Goal: Task Accomplishment & Management: Manage account settings

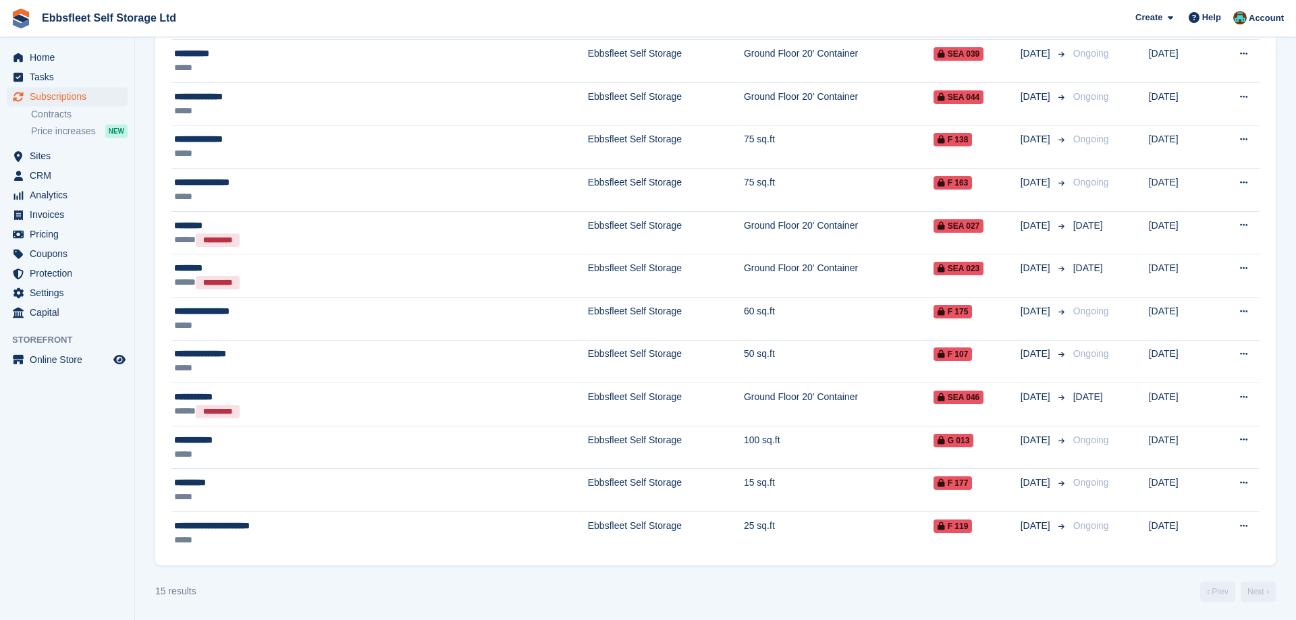
scroll to position [42, 0]
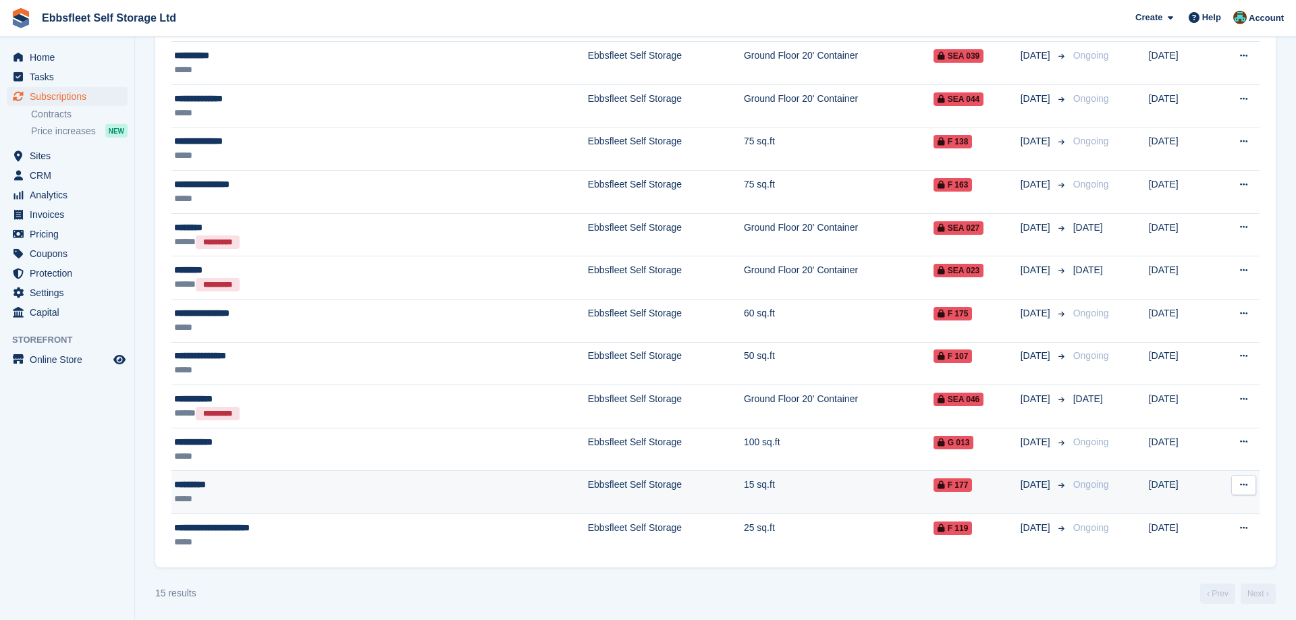
scroll to position [317, 0]
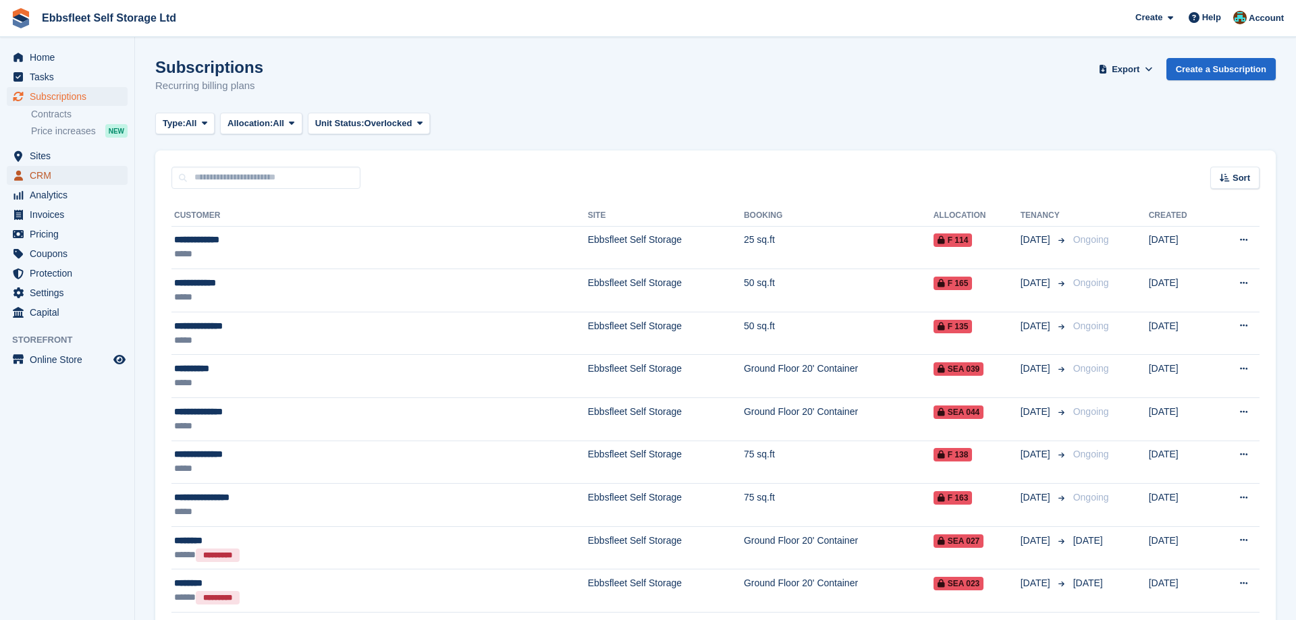
click at [41, 173] on span "CRM" at bounding box center [70, 175] width 81 height 19
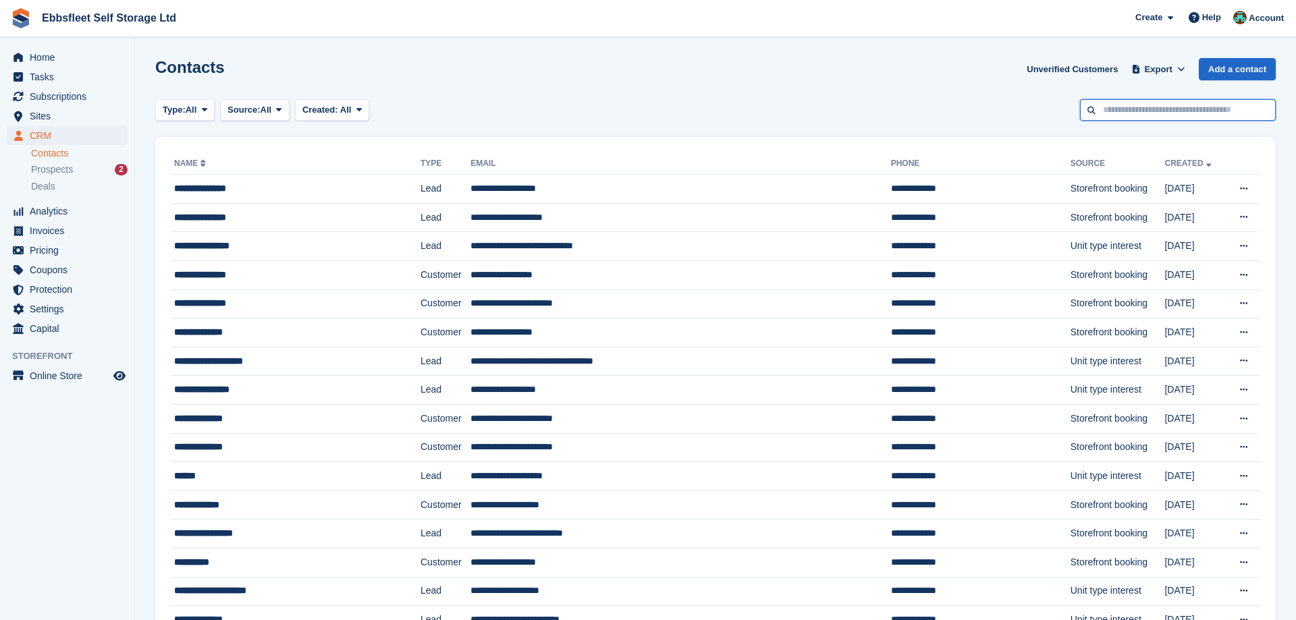
click at [1115, 113] on input "text" at bounding box center [1178, 110] width 196 height 22
type input "******"
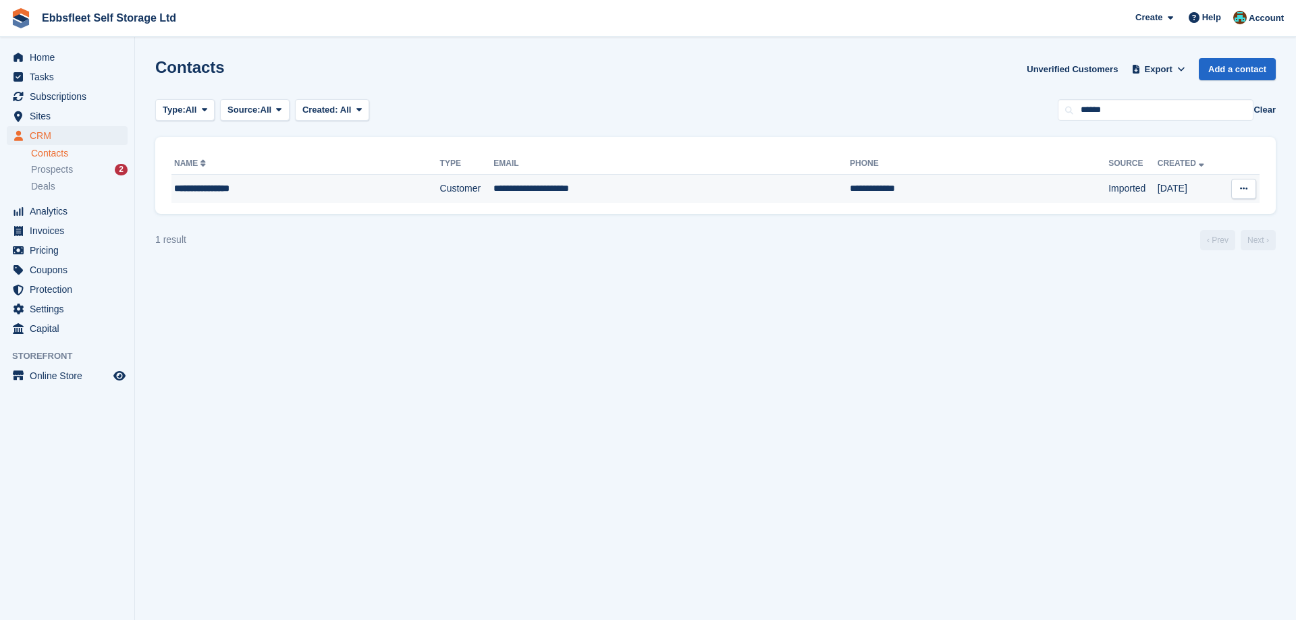
click at [224, 192] on div "**********" at bounding box center [274, 189] width 201 height 14
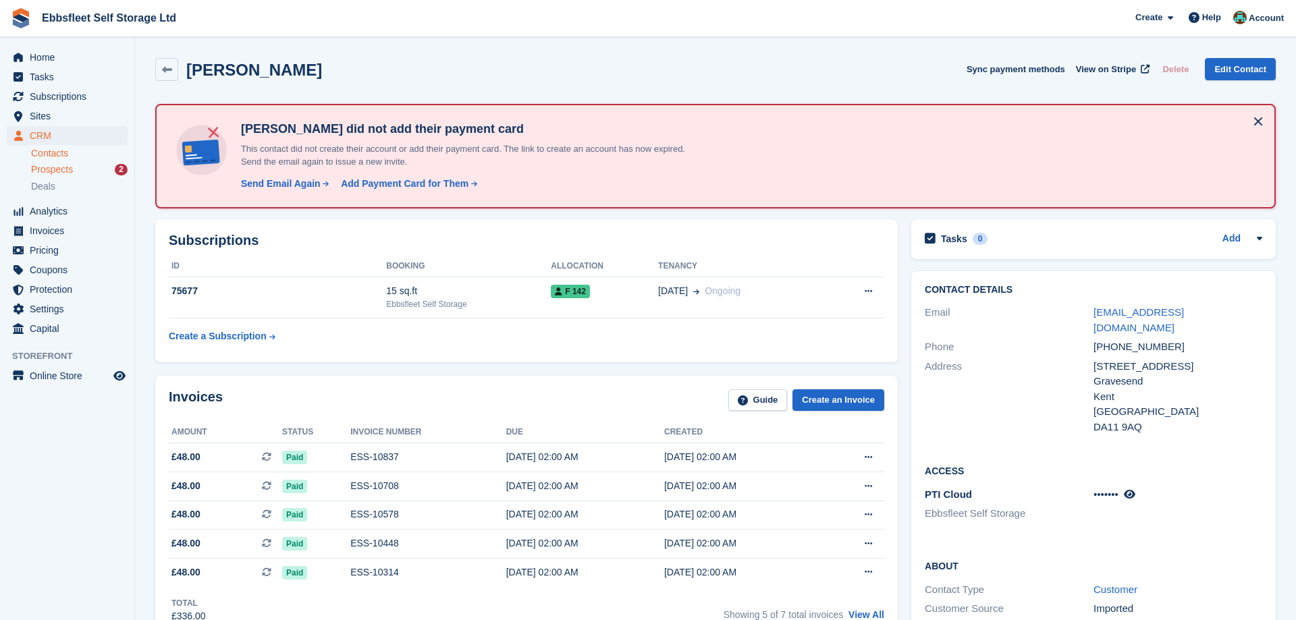
click at [66, 166] on span "Prospects" at bounding box center [52, 169] width 42 height 13
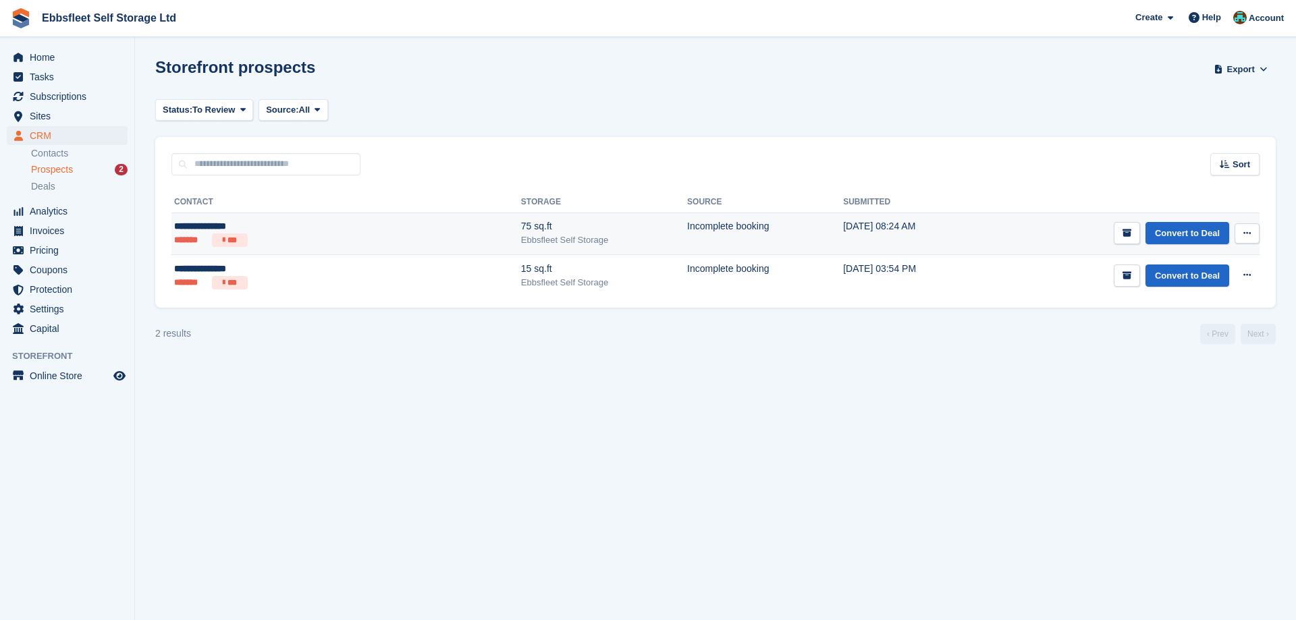
click at [1248, 229] on icon at bounding box center [1246, 233] width 7 height 9
click at [1171, 306] on p "Delete prospect" at bounding box center [1194, 307] width 117 height 18
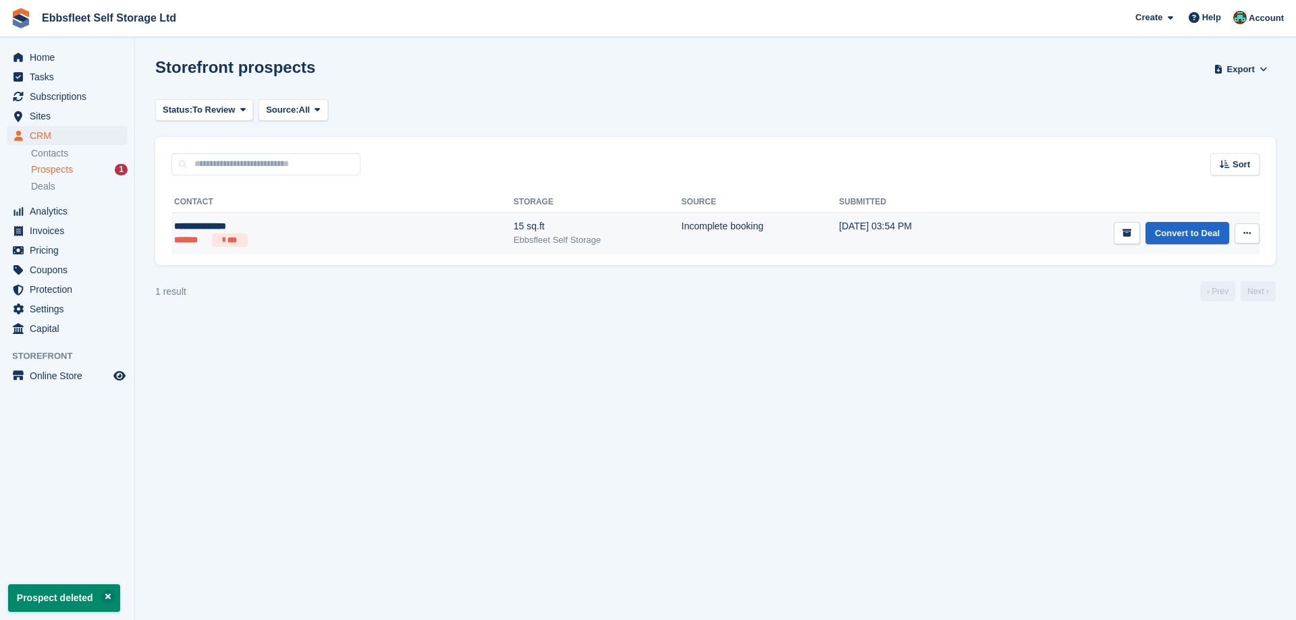
click at [1248, 229] on button at bounding box center [1246, 233] width 25 height 20
click at [1156, 308] on p "Delete prospect" at bounding box center [1194, 307] width 117 height 18
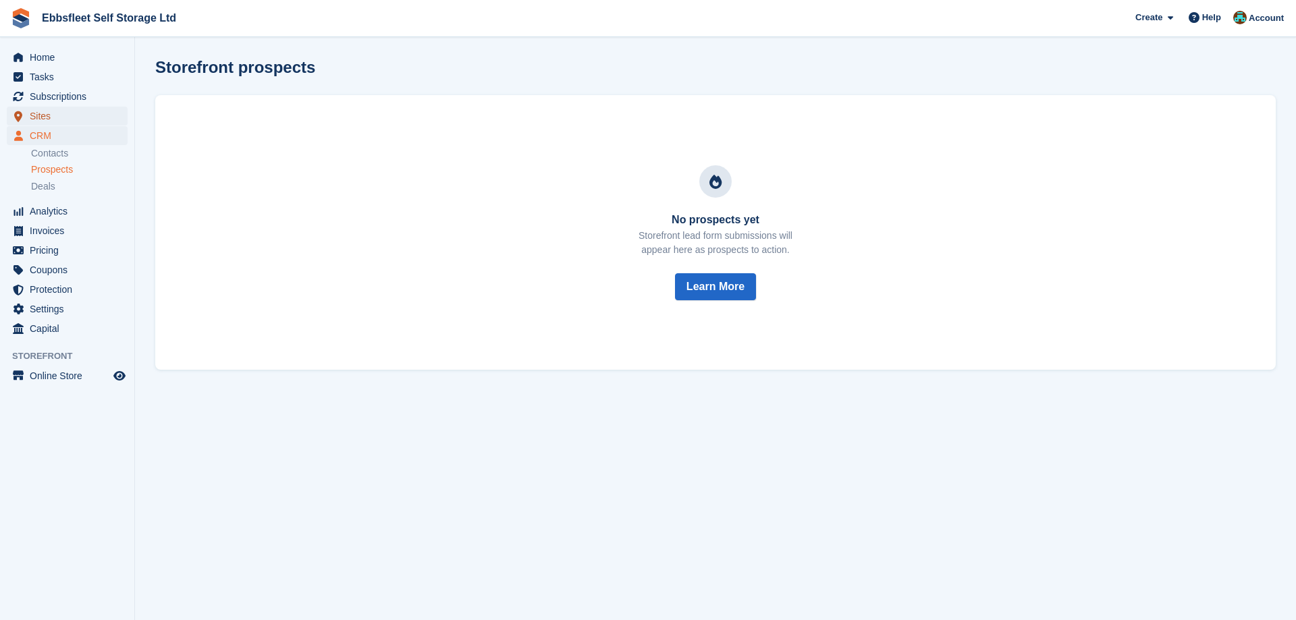
click at [61, 113] on span "Sites" at bounding box center [70, 116] width 81 height 19
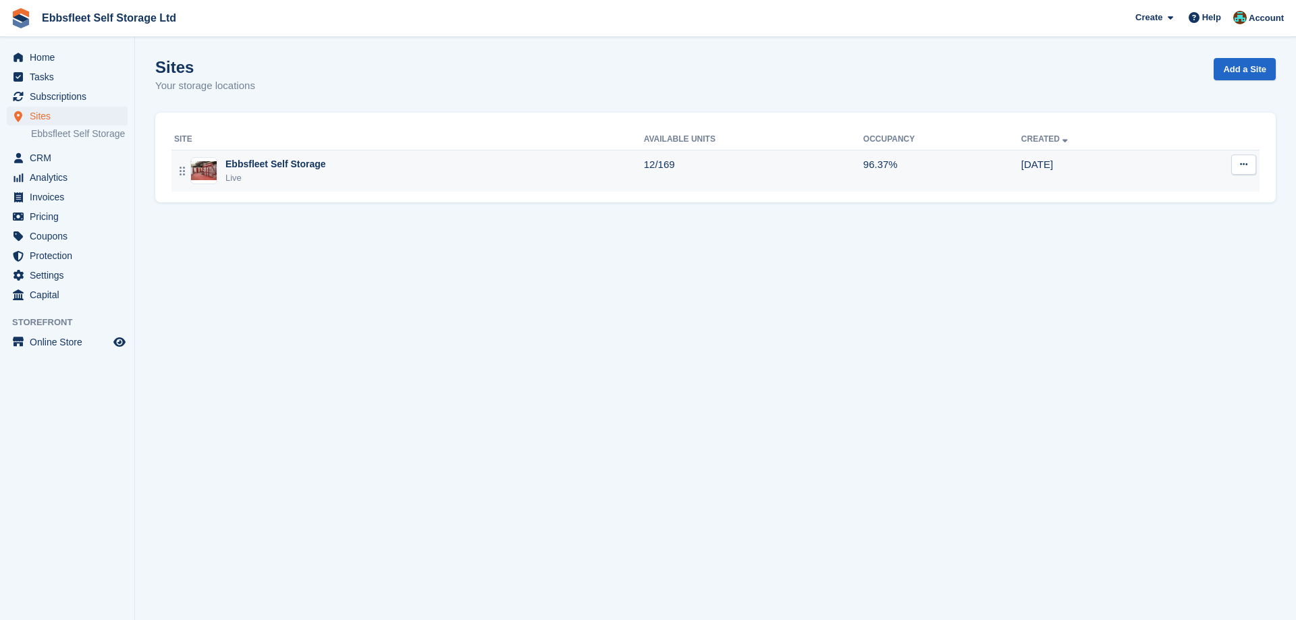
click at [243, 165] on div "Ebbsfleet Self Storage" at bounding box center [275, 164] width 101 height 14
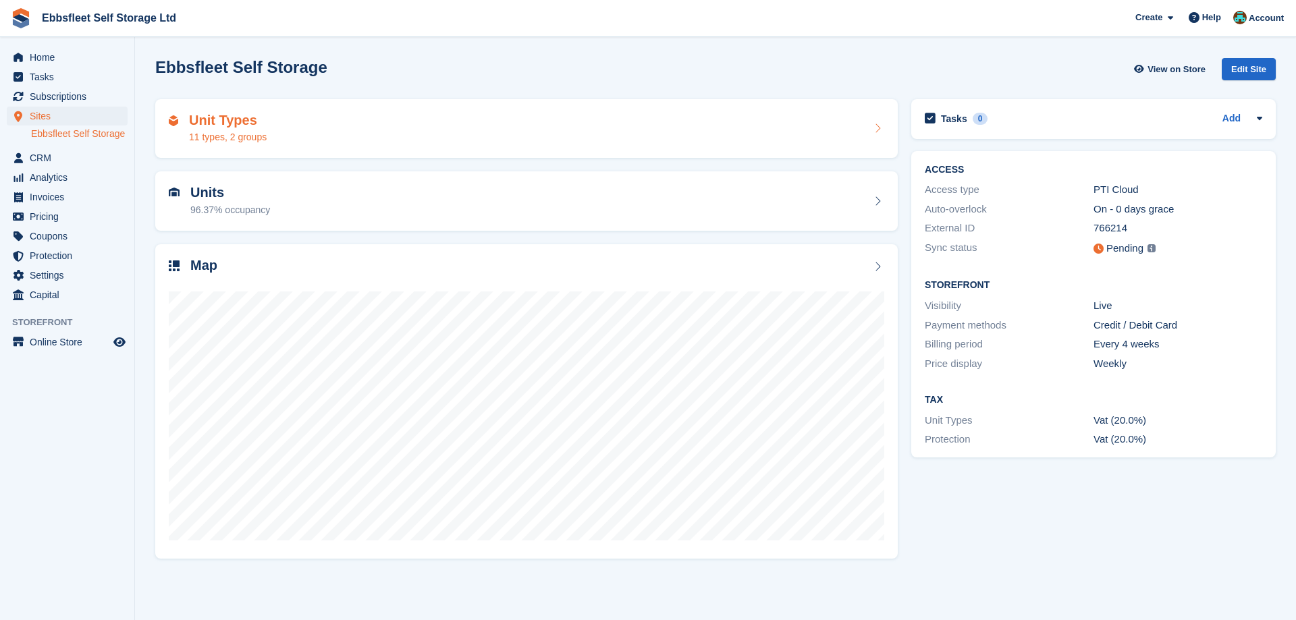
click at [235, 115] on h2 "Unit Types" at bounding box center [228, 121] width 78 height 16
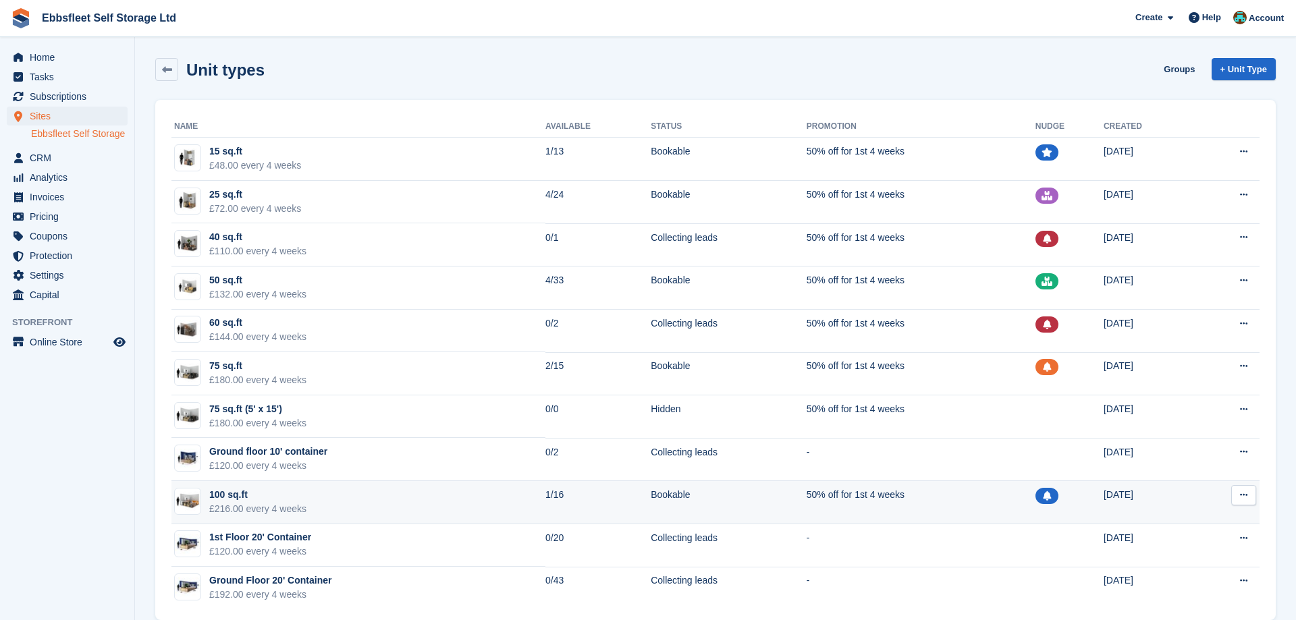
scroll to position [20, 0]
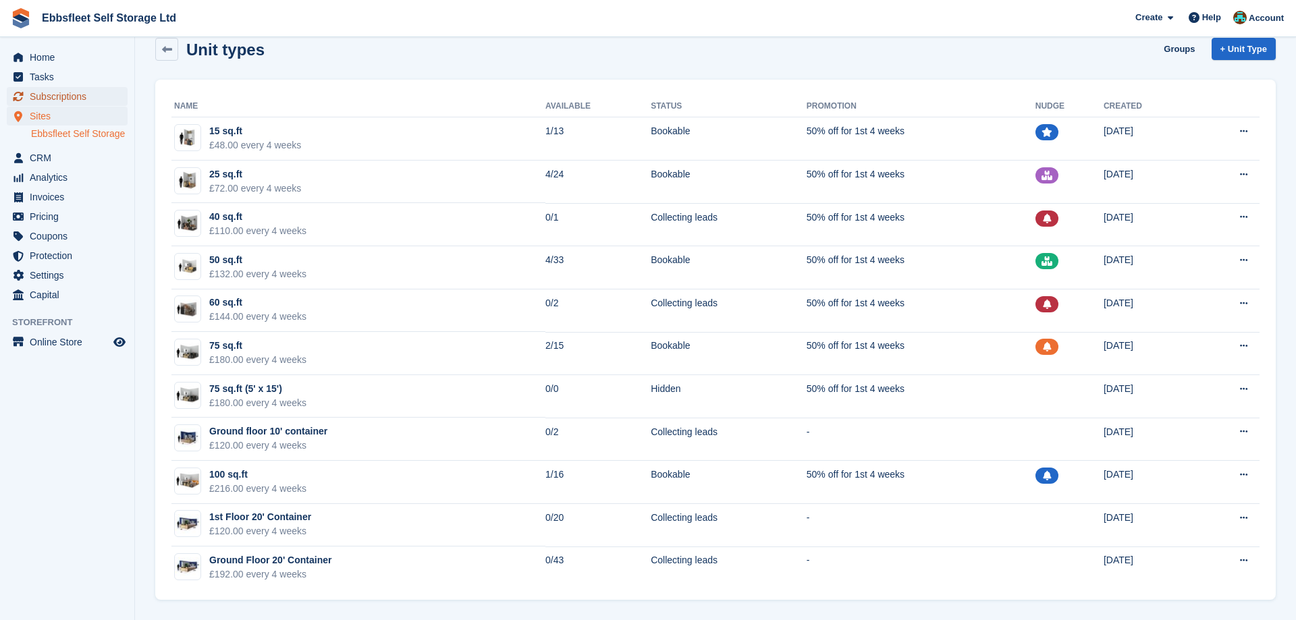
click at [72, 94] on span "Subscriptions" at bounding box center [70, 96] width 81 height 19
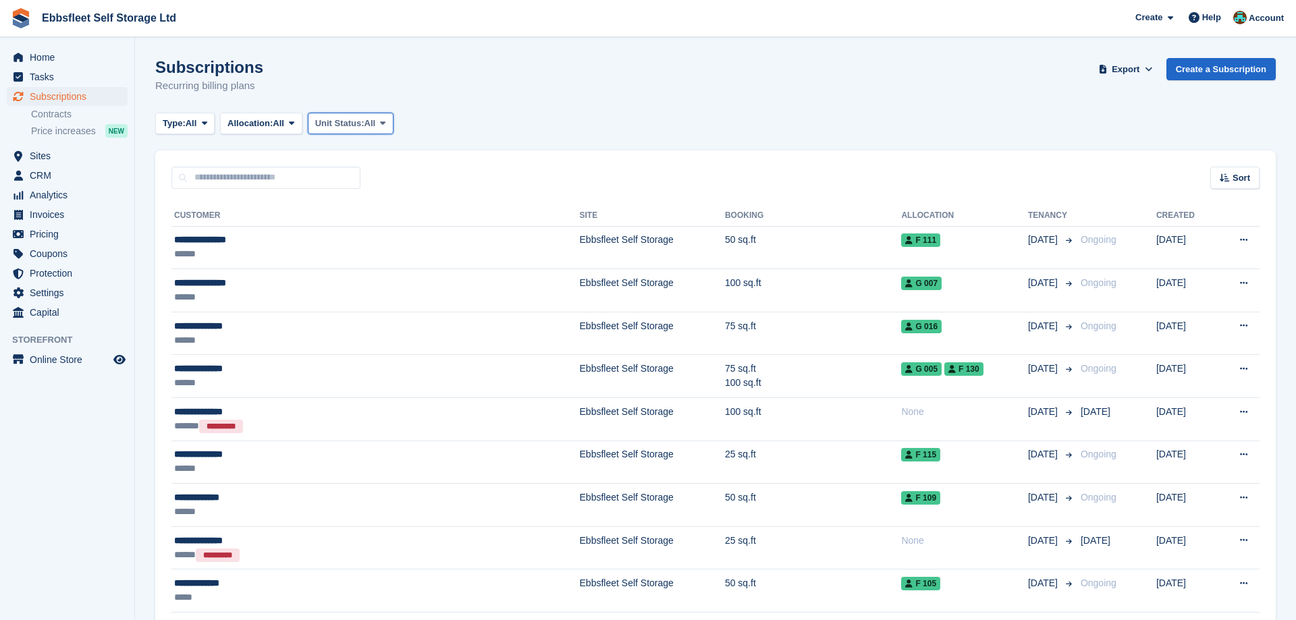
click at [385, 125] on icon at bounding box center [382, 123] width 5 height 9
click at [374, 209] on link "Overlocked" at bounding box center [372, 204] width 117 height 24
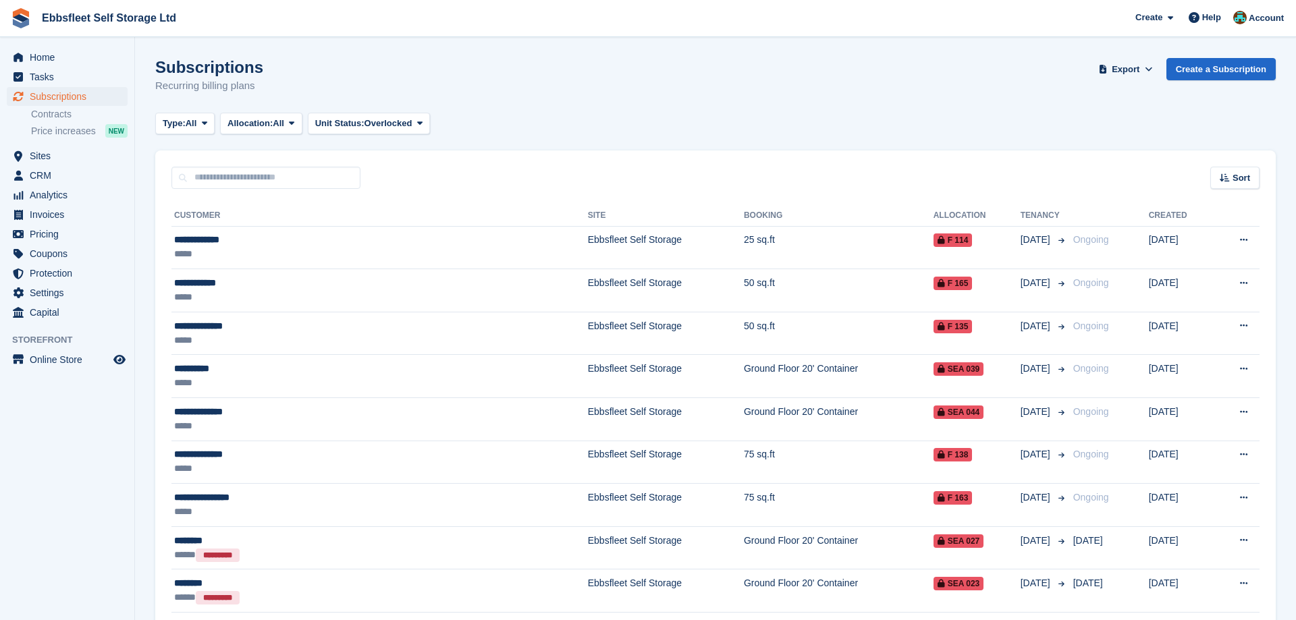
scroll to position [317, 0]
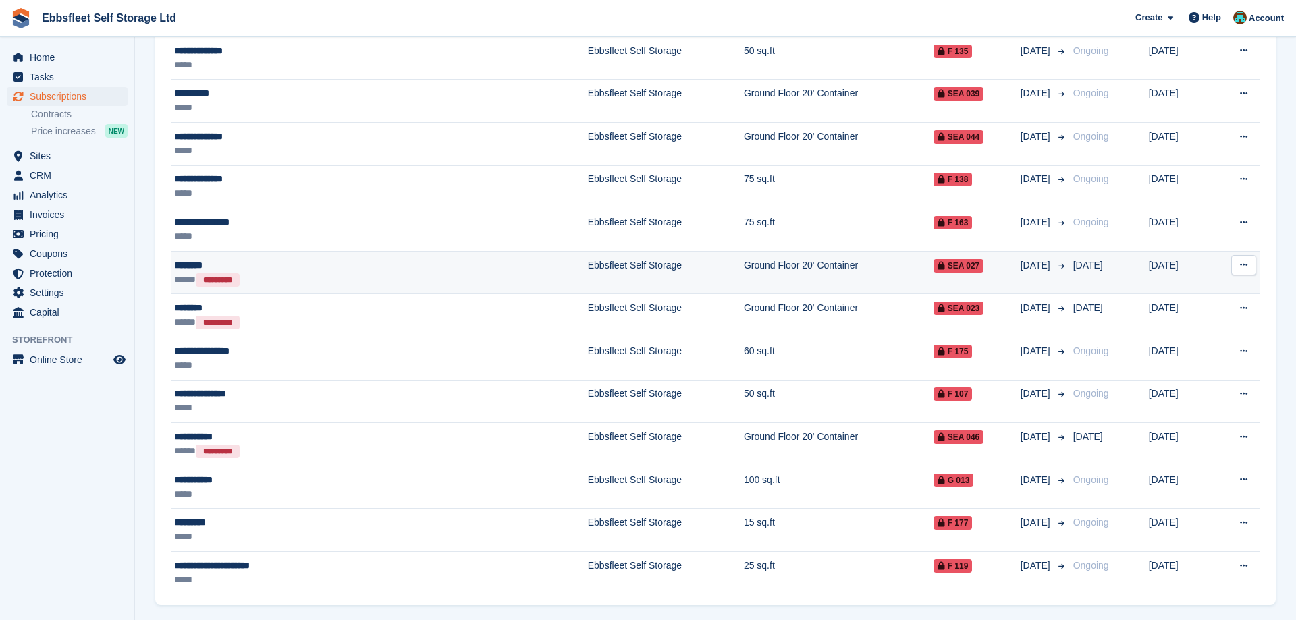
scroll to position [317, 0]
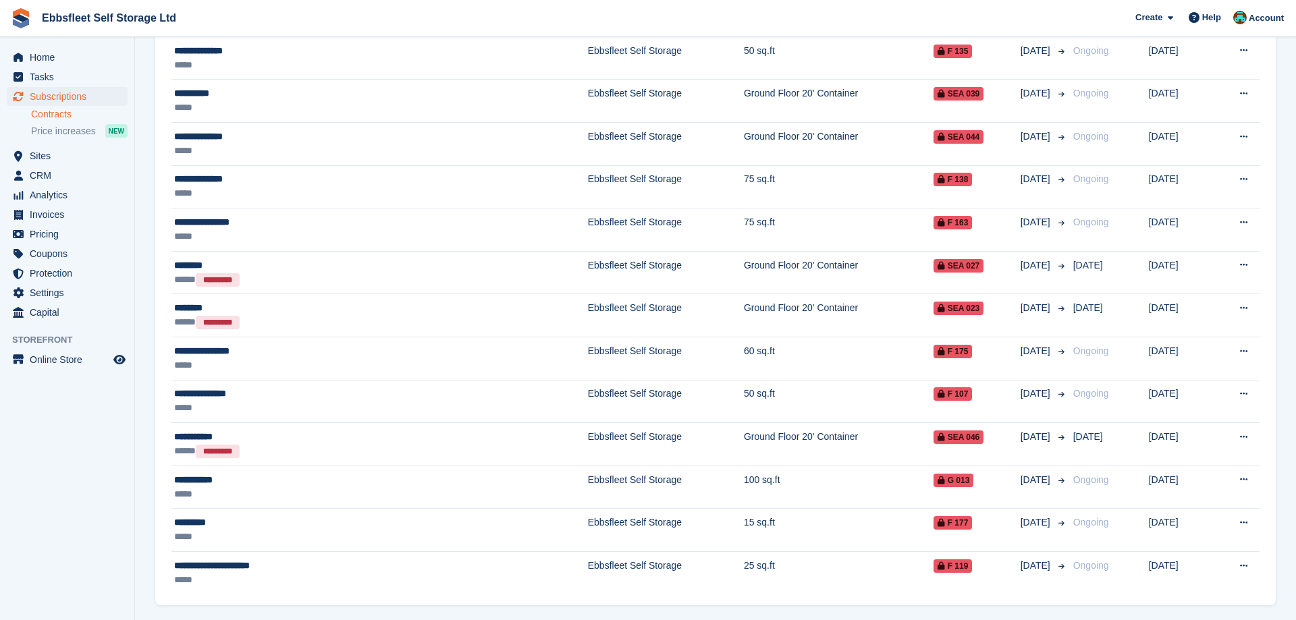
scroll to position [317, 0]
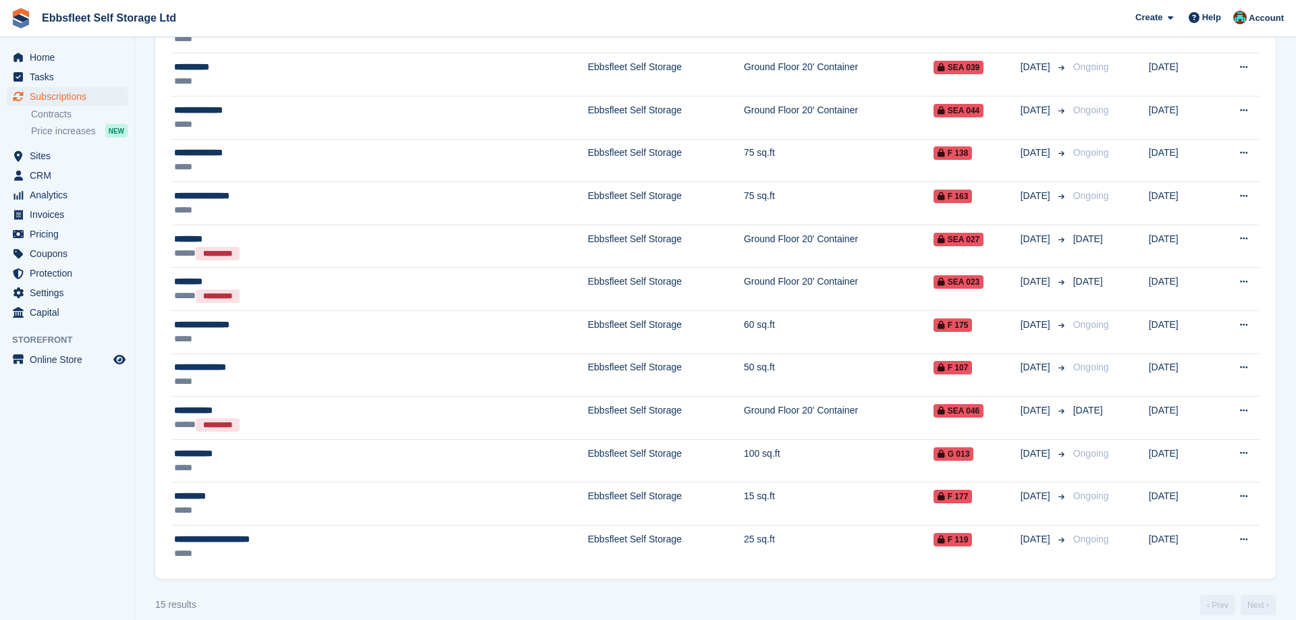
scroll to position [317, 0]
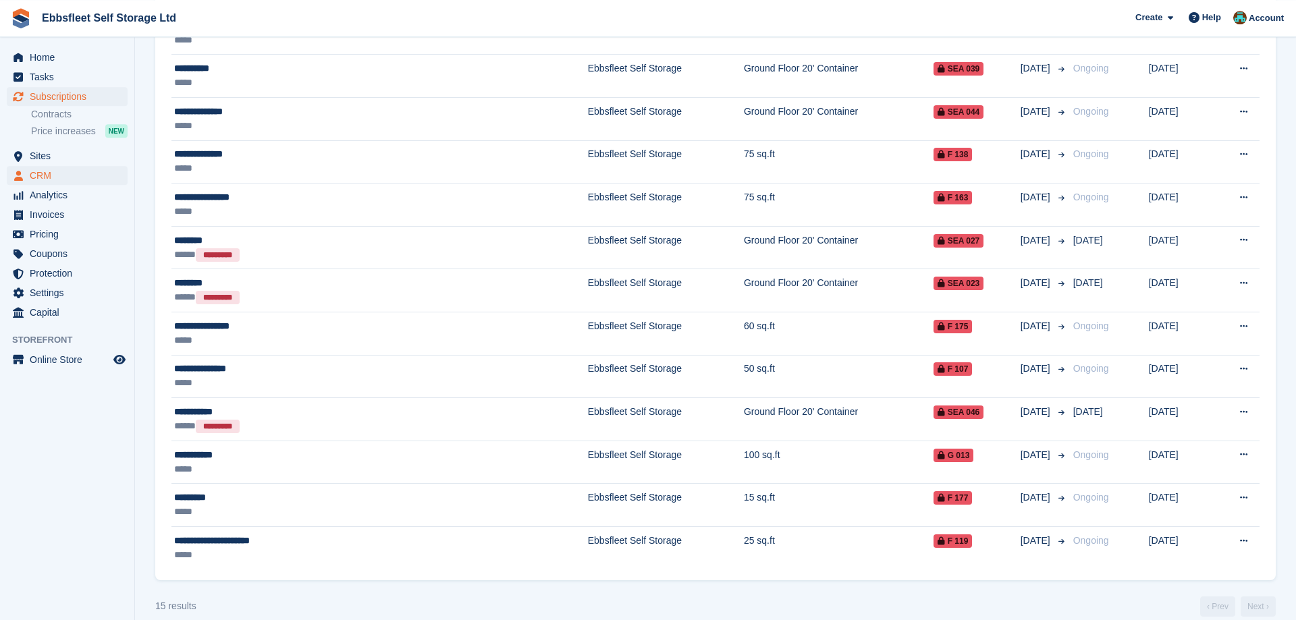
scroll to position [317, 0]
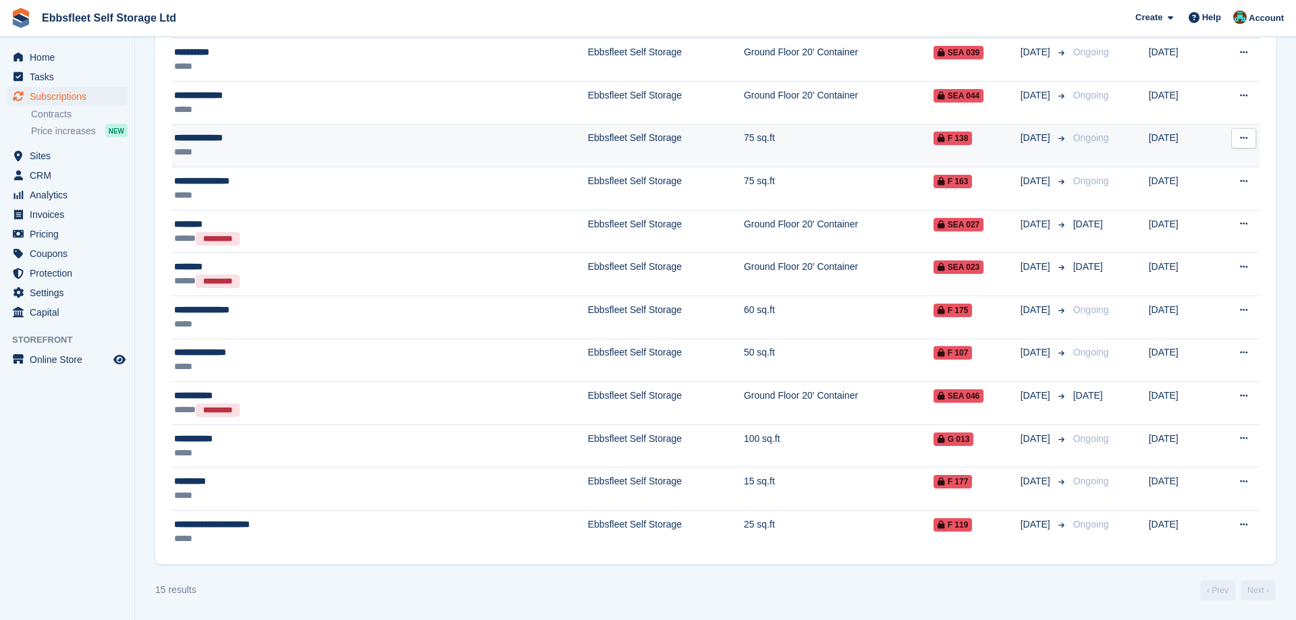
scroll to position [317, 0]
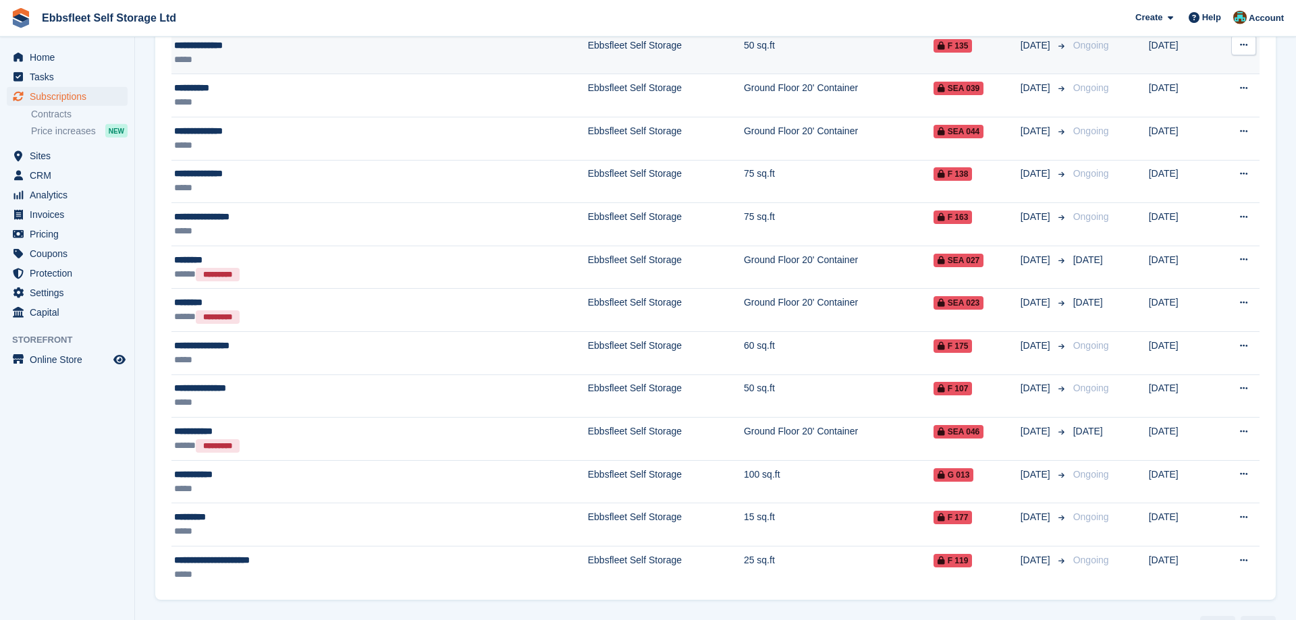
scroll to position [317, 0]
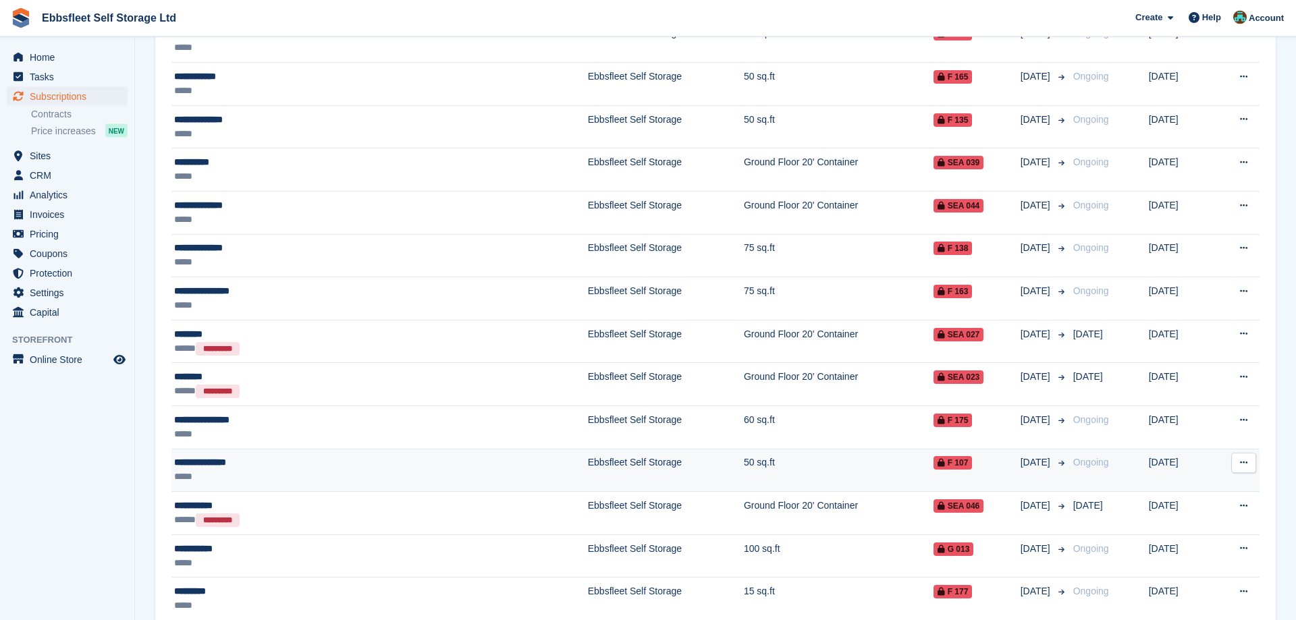
scroll to position [317, 0]
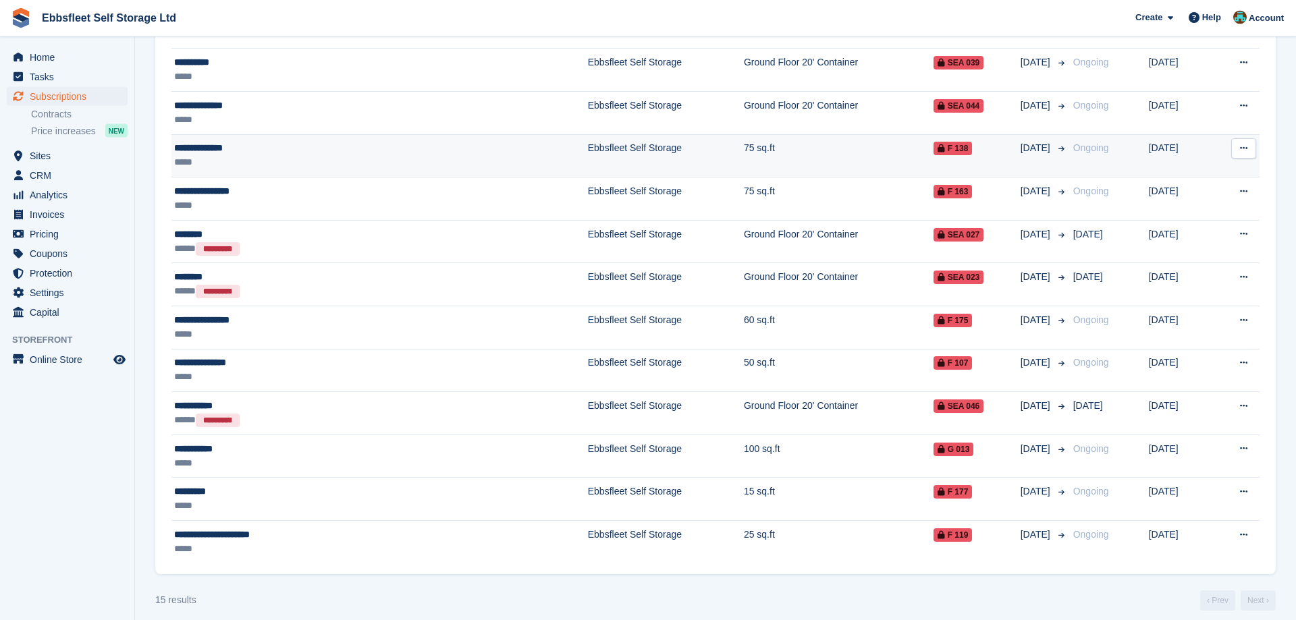
scroll to position [317, 0]
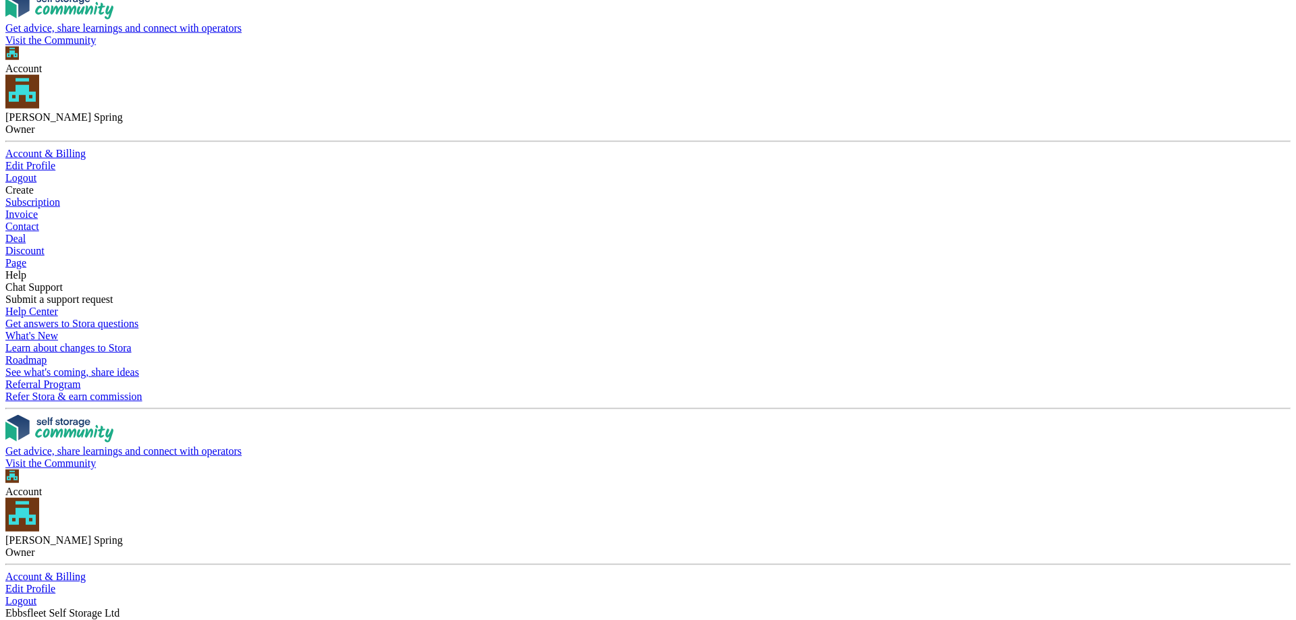
scroll to position [317, 0]
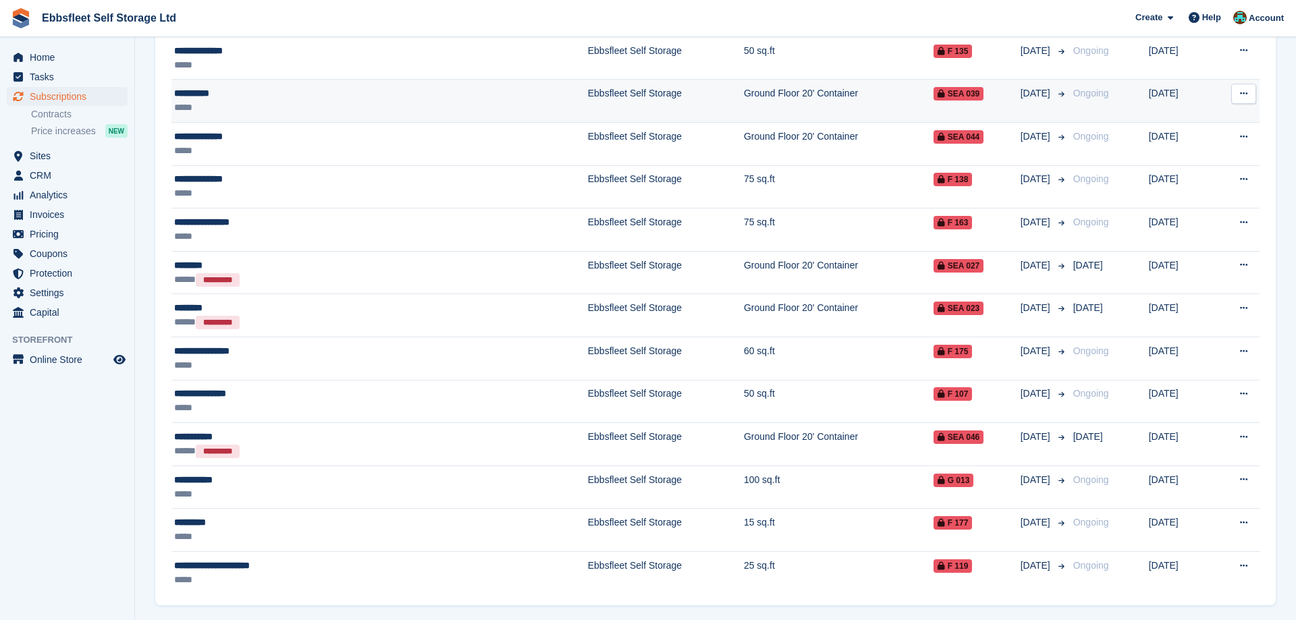
scroll to position [317, 0]
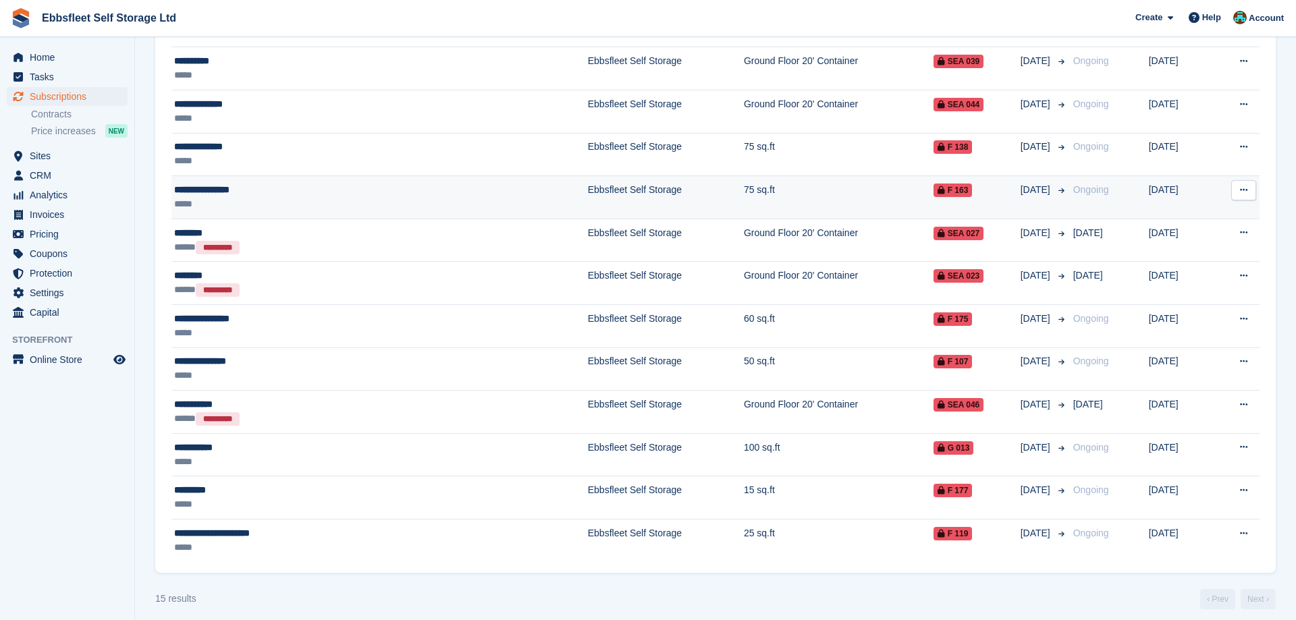
scroll to position [317, 0]
